Goal: Task Accomplishment & Management: Use online tool/utility

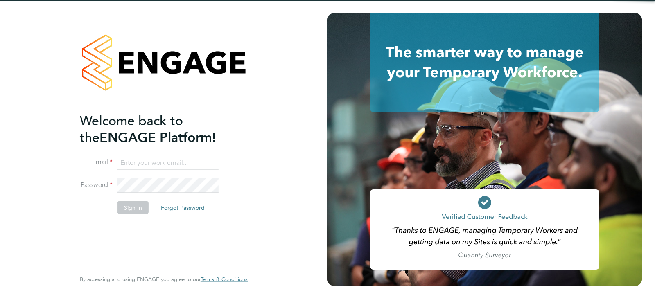
type input "queries@claremontconsulting.com"
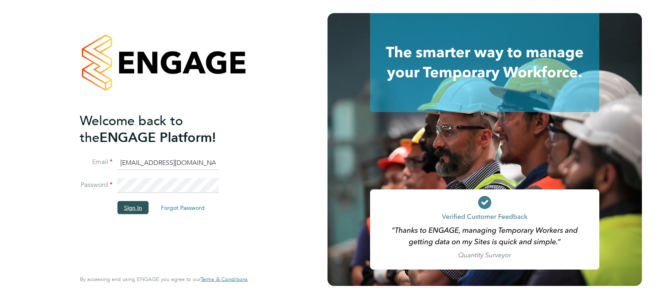
click at [141, 212] on button "Sign In" at bounding box center [132, 207] width 31 height 13
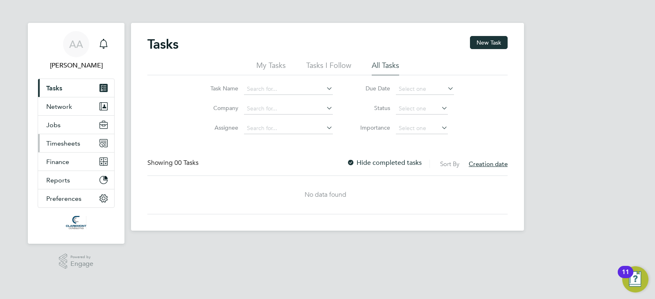
click at [70, 138] on button "Timesheets" at bounding box center [76, 143] width 76 height 18
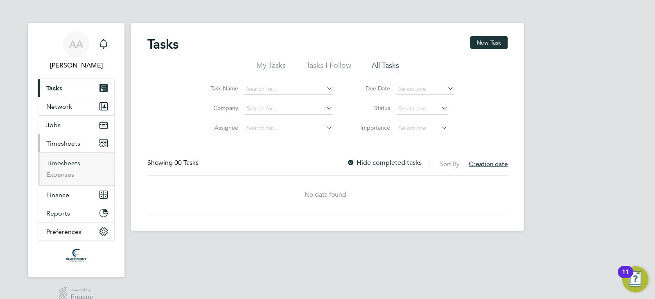
click at [70, 164] on link "Timesheets" at bounding box center [63, 163] width 34 height 8
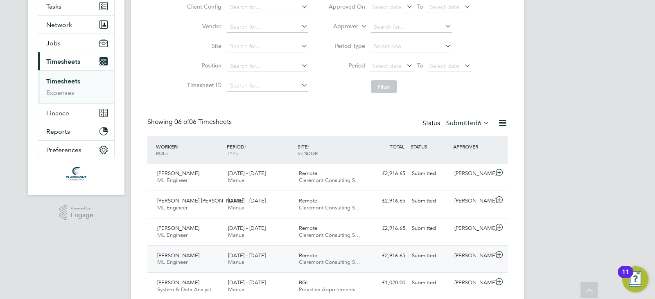
click at [223, 264] on div "[PERSON_NAME] ML Engineer [DATE] - [DATE]" at bounding box center [189, 259] width 71 height 20
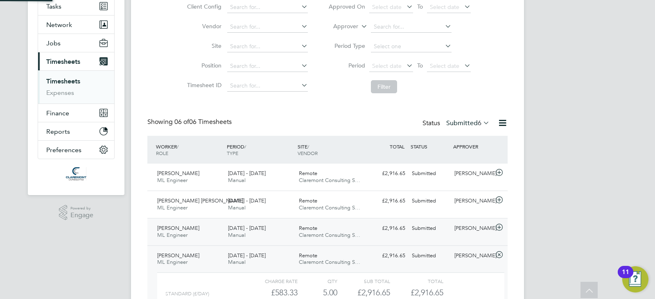
scroll to position [14, 80]
click at [244, 231] on span "[DATE] - [DATE]" at bounding box center [247, 228] width 38 height 7
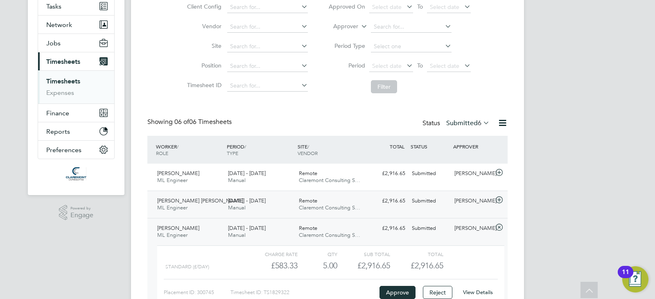
click at [266, 203] on span "[DATE] - [DATE]" at bounding box center [247, 200] width 38 height 7
